Goal: Find specific page/section: Find specific page/section

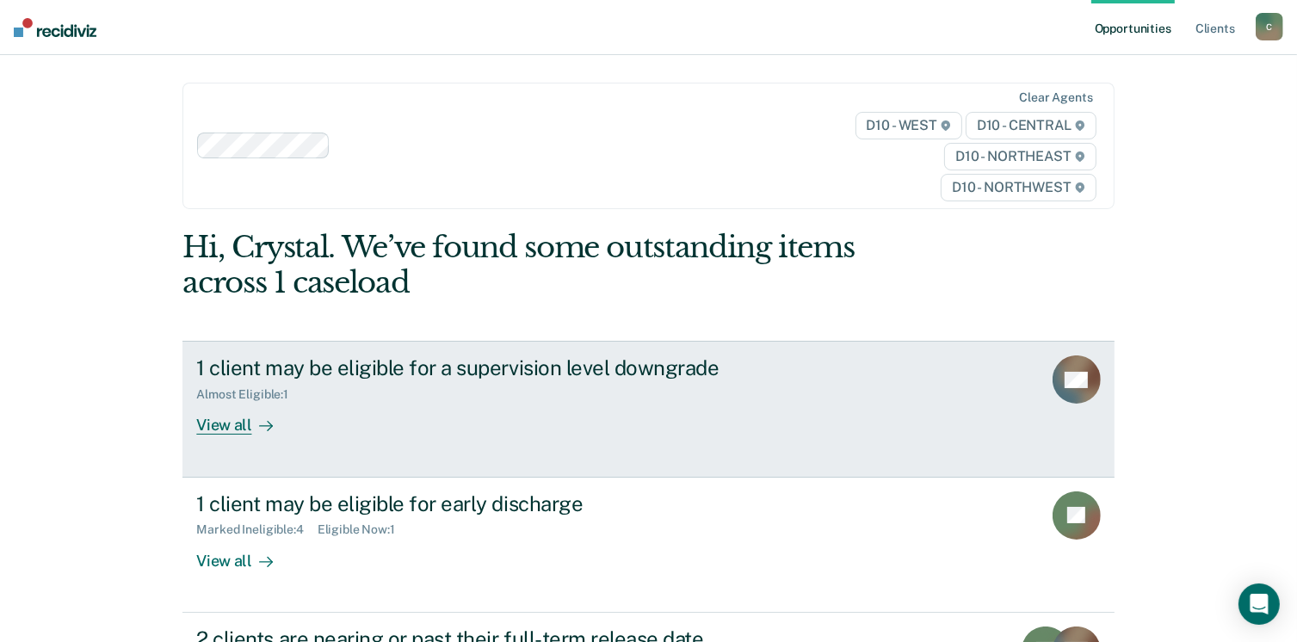
click at [234, 428] on div "View all" at bounding box center [244, 419] width 96 height 34
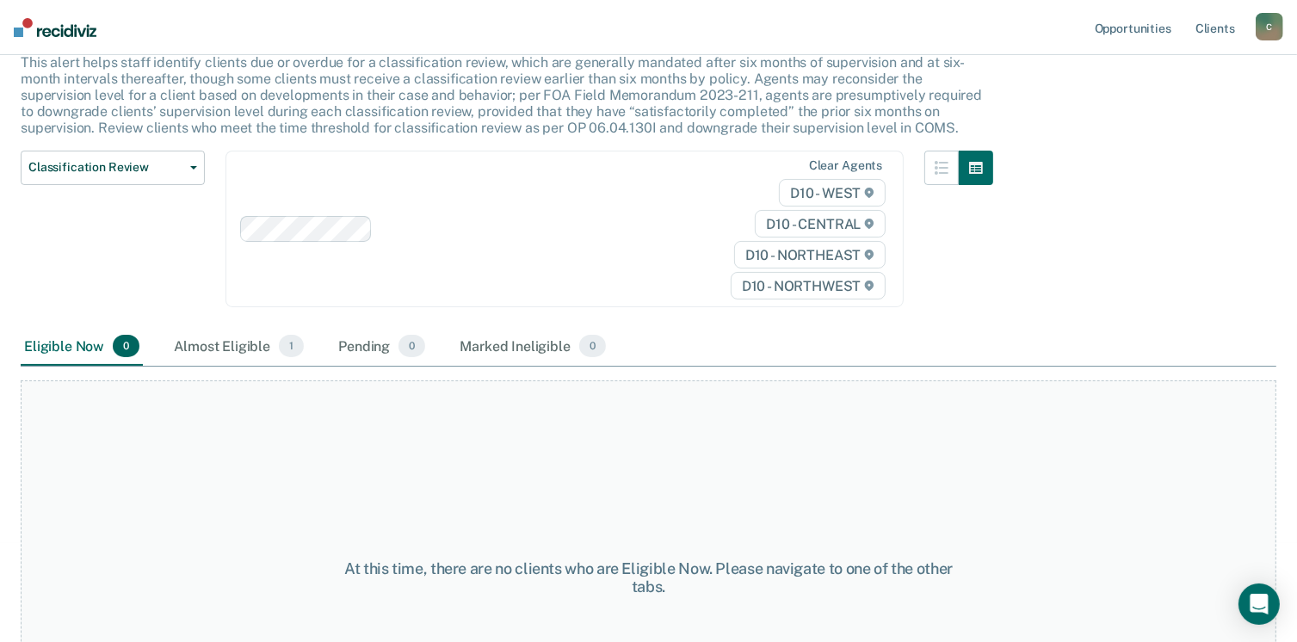
scroll to position [243, 0]
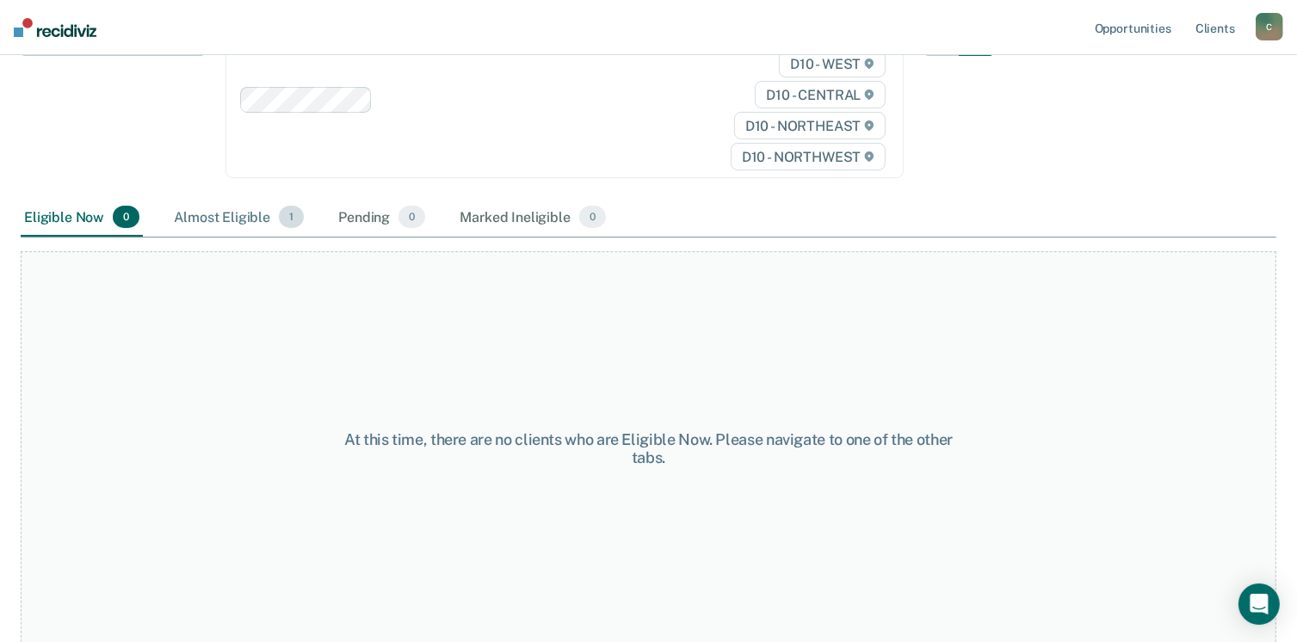
click at [224, 210] on div "Almost Eligible 1" at bounding box center [238, 218] width 137 height 38
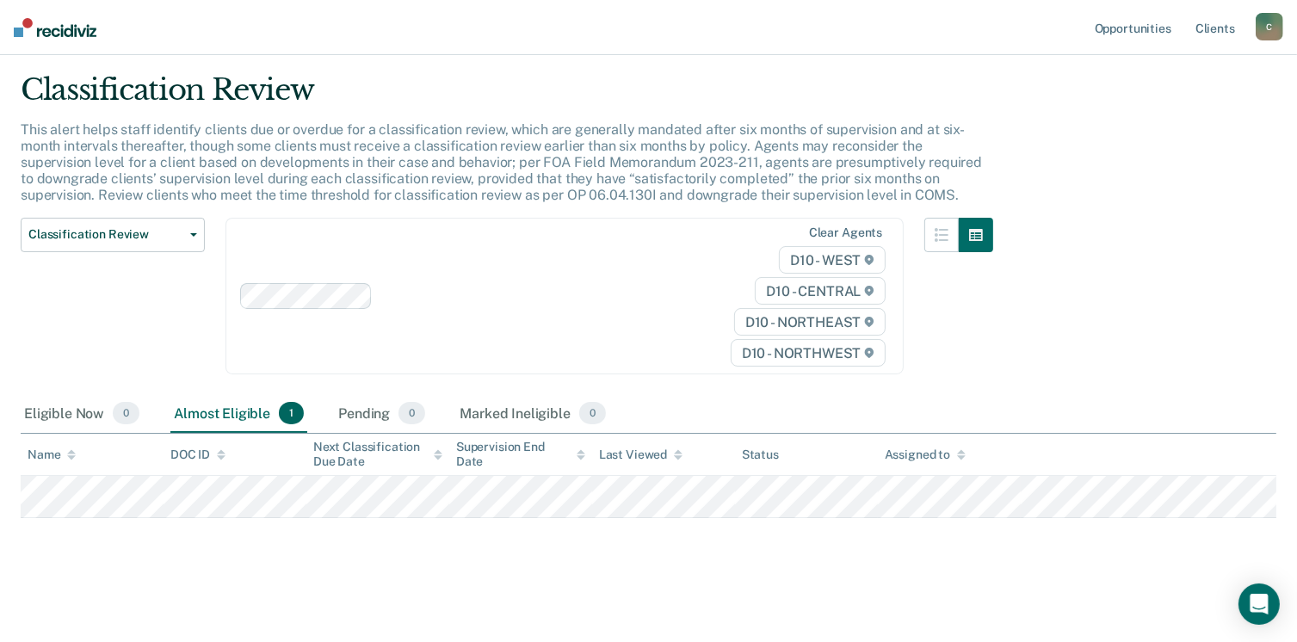
scroll to position [45, 0]
click at [364, 413] on div "Pending 0" at bounding box center [382, 416] width 94 height 38
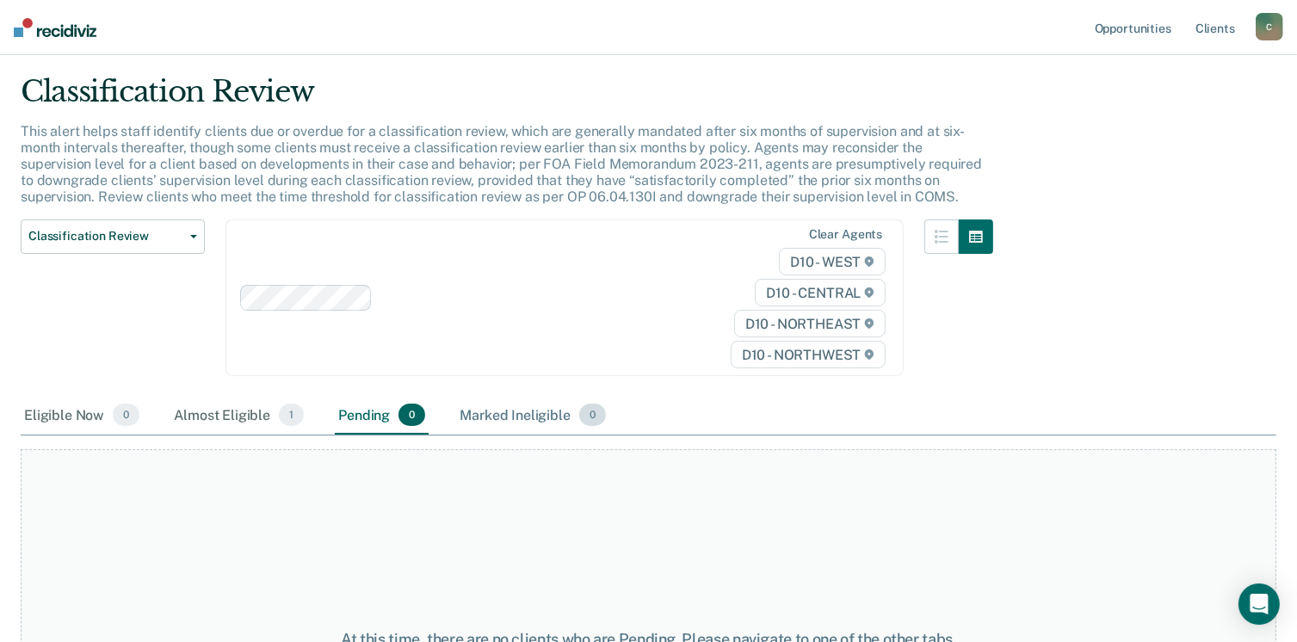
click at [485, 413] on div "Marked Ineligible 0" at bounding box center [532, 416] width 153 height 38
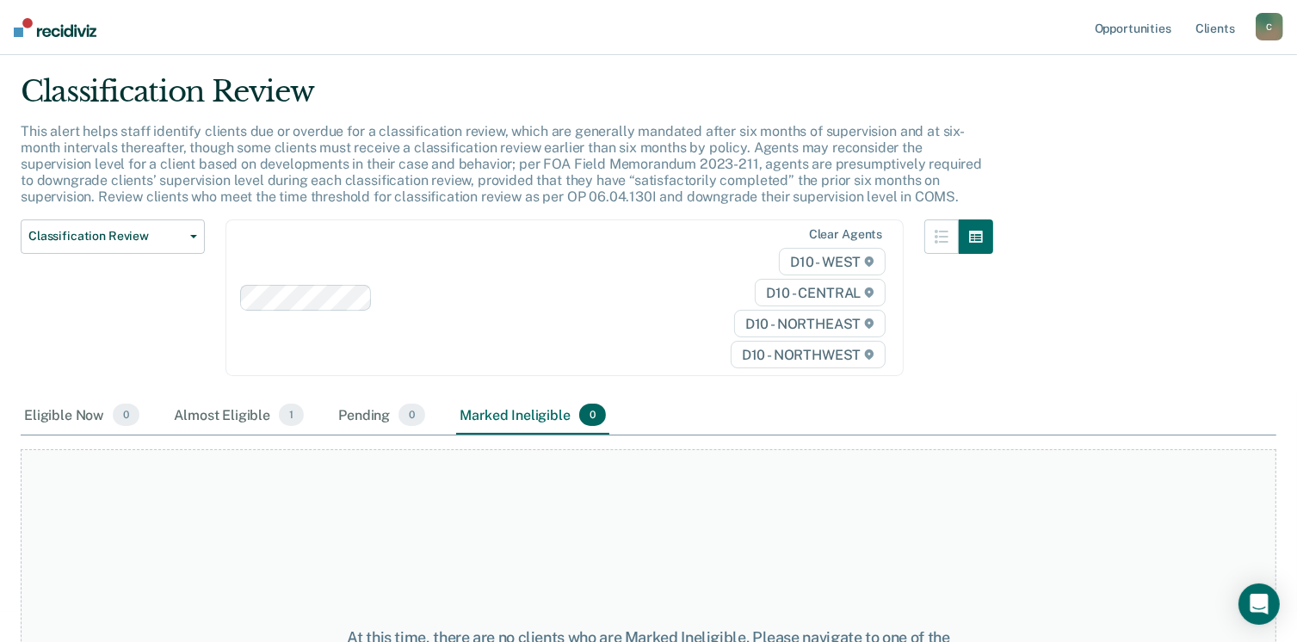
scroll to position [0, 0]
